Goal: Information Seeking & Learning: Learn about a topic

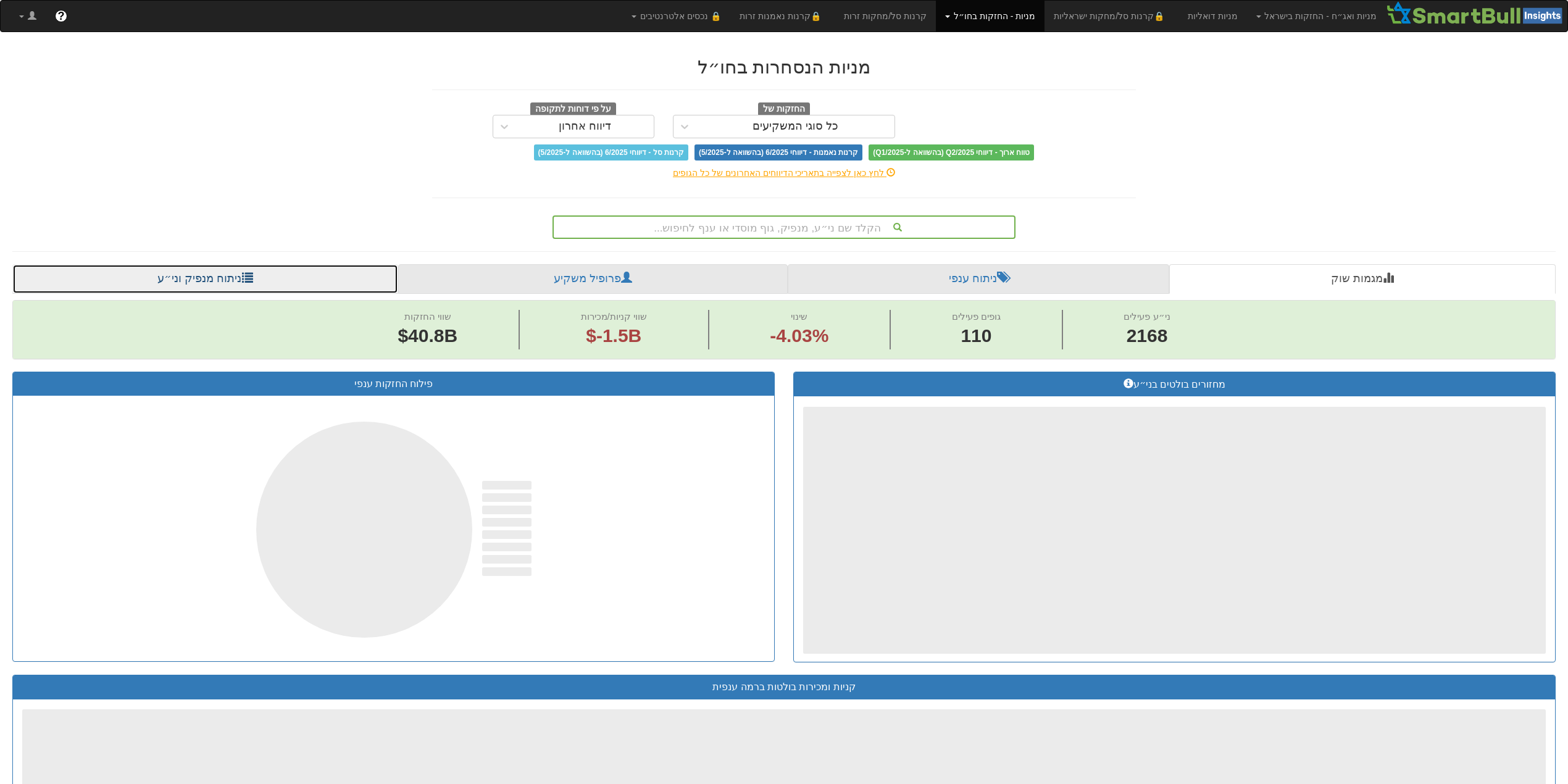
click at [198, 275] on link "ניתוח מנפיק וני״ע" at bounding box center [205, 279] width 385 height 30
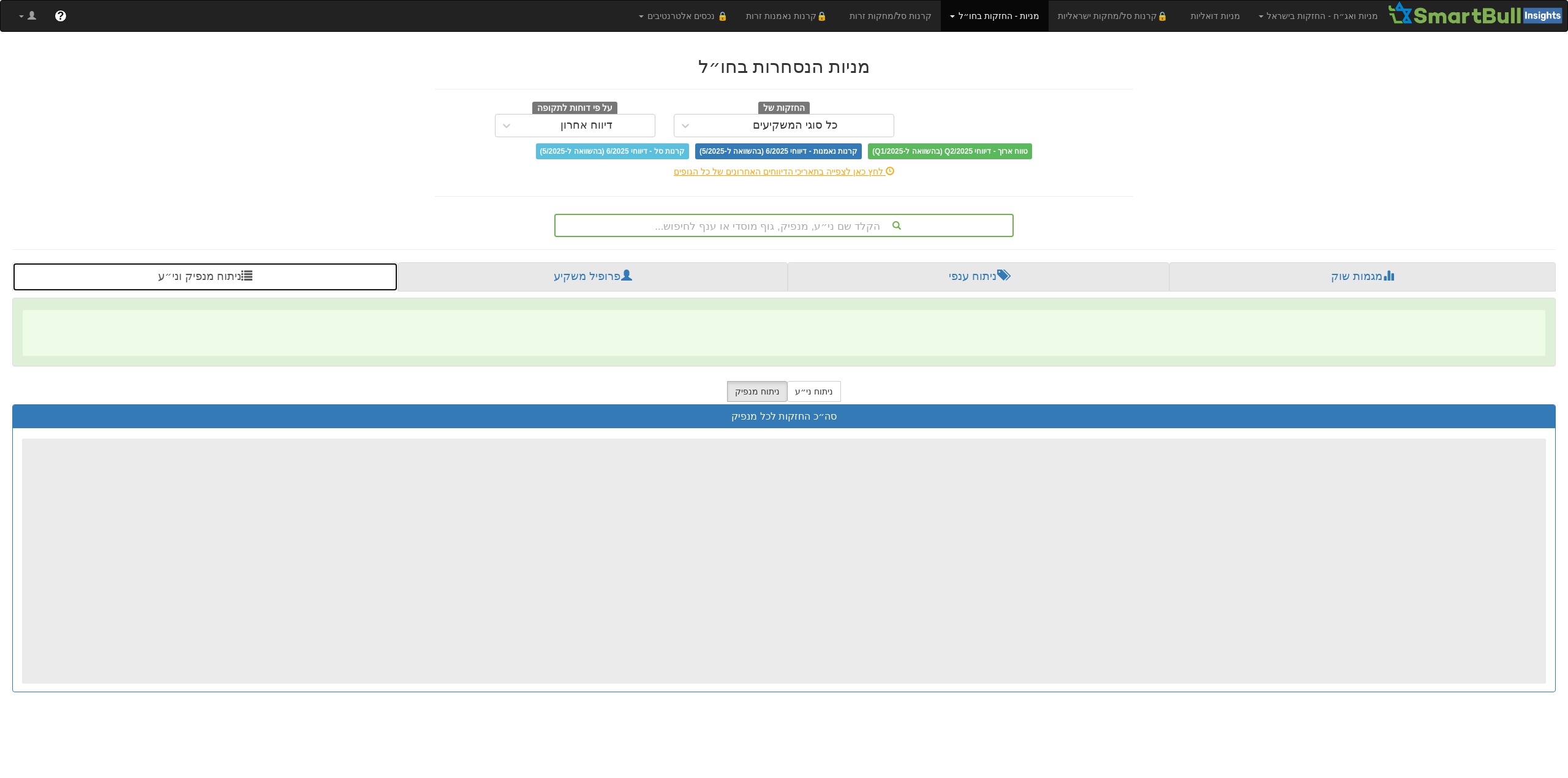
click at [202, 279] on link "ניתוח מנפיק וני״ע" at bounding box center [205, 277] width 386 height 30
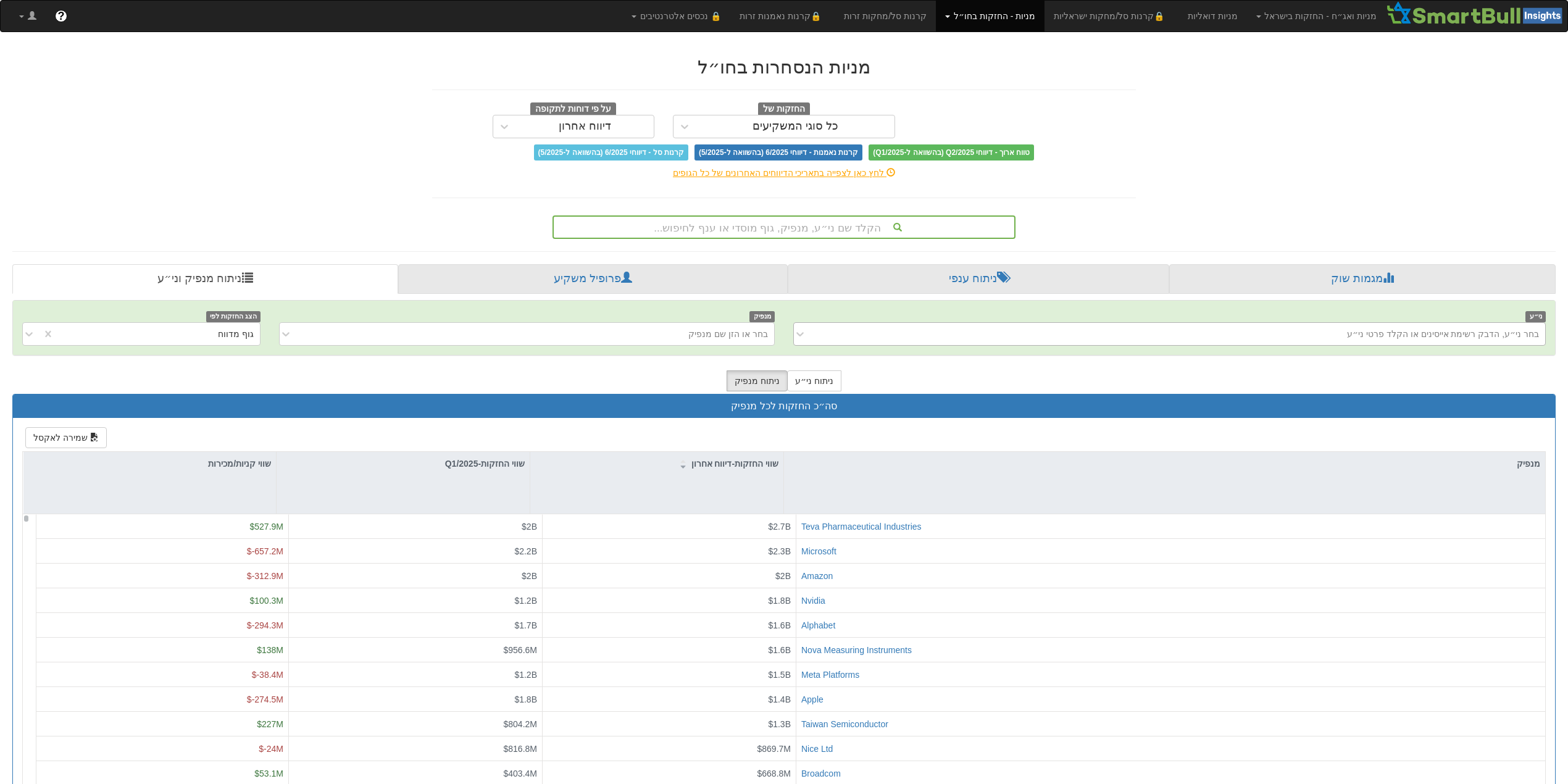
click at [1354, 332] on div "בחר ני״ע, הדבק רשימת אייסינים או הקלד פרטי ני״ע" at bounding box center [1178, 334] width 732 height 20
type input "ABBn"
